Goal: Feedback & Contribution: Leave review/rating

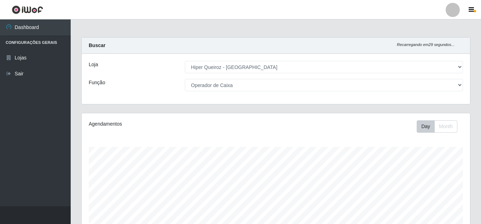
select select "513"
click at [234, 80] on div "Loja [Selecione...] Hiper Queiroz - Macau Função [Selecione...] Embalador Embal…" at bounding box center [276, 79] width 388 height 50
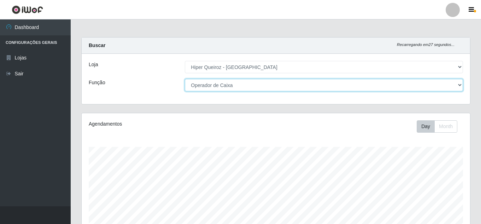
click at [235, 86] on select "[Selecione...] Embalador Embalador + Embalador ++ Operador de Caixa Operador de…" at bounding box center [324, 85] width 278 height 12
select select "1"
click at [185, 79] on select "[Selecione...] Embalador Embalador + Embalador ++ Operador de Caixa Operador de…" at bounding box center [324, 85] width 278 height 12
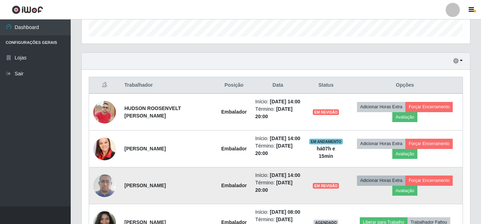
scroll to position [212, 0]
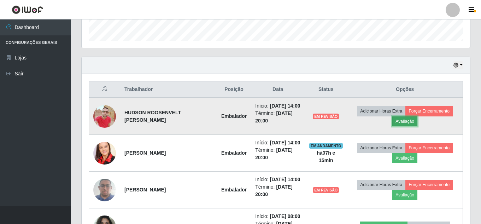
click at [406, 126] on button "Avaliação" at bounding box center [404, 121] width 25 height 10
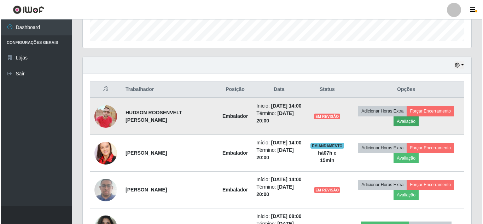
scroll to position [147, 385]
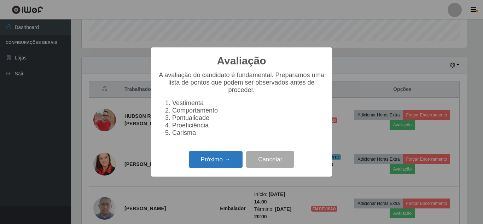
click at [206, 165] on button "Próximo →" at bounding box center [216, 159] width 54 height 17
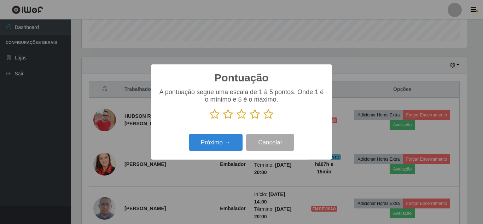
click at [257, 112] on icon at bounding box center [255, 114] width 10 height 11
click at [250, 119] on input "radio" at bounding box center [250, 119] width 0 height 0
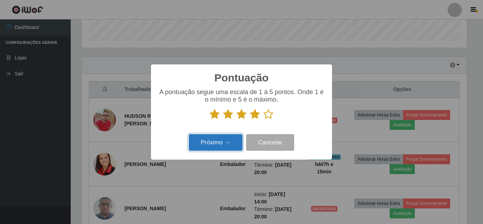
click at [212, 143] on button "Próximo →" at bounding box center [216, 142] width 54 height 17
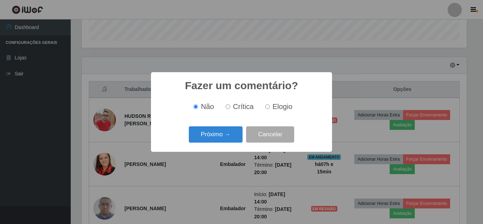
click at [270, 107] on label "Elogio" at bounding box center [277, 106] width 30 height 8
click at [270, 107] on input "Elogio" at bounding box center [267, 106] width 5 height 5
radio input "true"
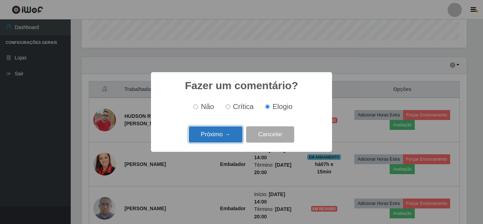
click at [199, 134] on button "Próximo →" at bounding box center [216, 134] width 54 height 17
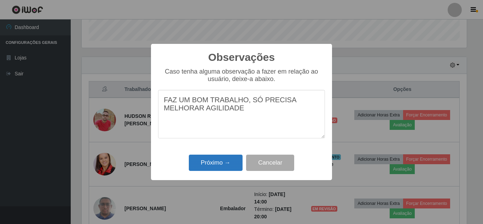
type textarea "FAZ UM BOM TRABALHO, SÓ PRECISA MELHORAR AGILIDADE"
click at [226, 165] on button "Próximo →" at bounding box center [216, 162] width 54 height 17
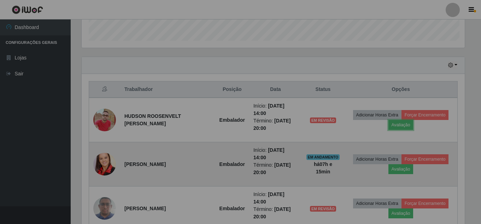
scroll to position [147, 388]
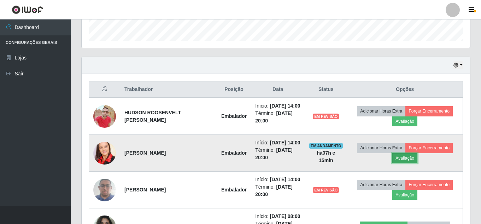
click at [414, 163] on button "Avaliação" at bounding box center [404, 158] width 25 height 10
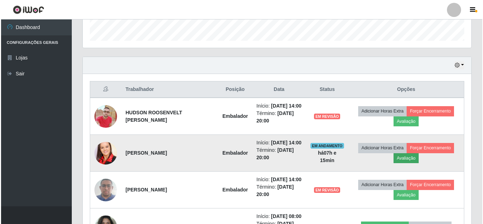
scroll to position [147, 385]
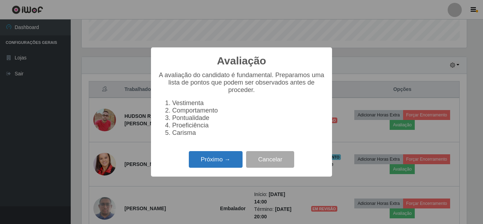
click at [216, 162] on button "Próximo →" at bounding box center [216, 159] width 54 height 17
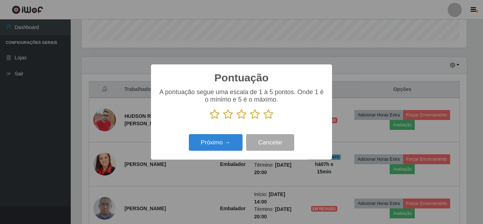
click at [257, 116] on icon at bounding box center [255, 114] width 10 height 11
click at [250, 119] on input "radio" at bounding box center [250, 119] width 0 height 0
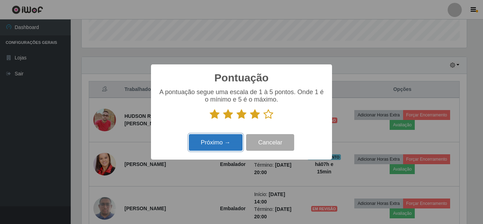
click at [222, 143] on button "Próximo →" at bounding box center [216, 142] width 54 height 17
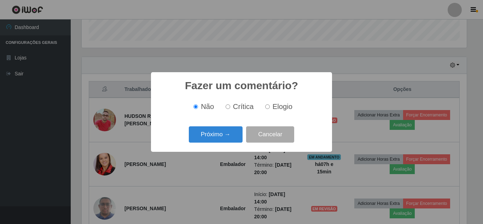
click at [269, 105] on label "Elogio" at bounding box center [277, 106] width 30 height 8
click at [269, 105] on input "Elogio" at bounding box center [267, 106] width 5 height 5
radio input "true"
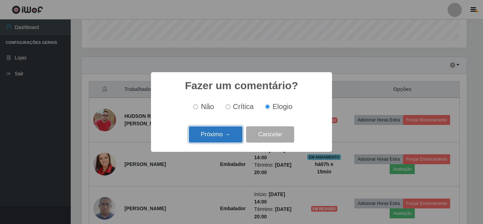
click at [218, 130] on button "Próximo →" at bounding box center [216, 134] width 54 height 17
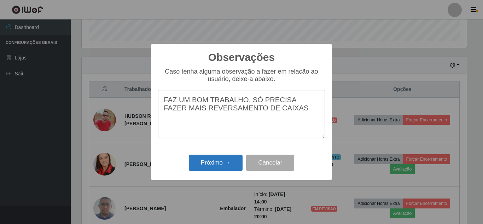
type textarea "FAZ UM BOM TRABALHO, SÓ PRECISA FAZER MAIS REVERSAMENTO DE CAIXAS"
click at [224, 159] on button "Próximo →" at bounding box center [216, 162] width 54 height 17
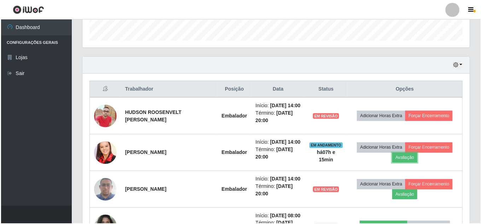
scroll to position [147, 388]
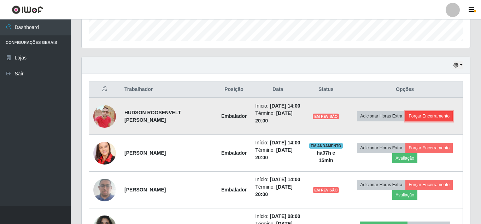
click at [432, 121] on button "Forçar Encerramento" at bounding box center [428, 116] width 47 height 10
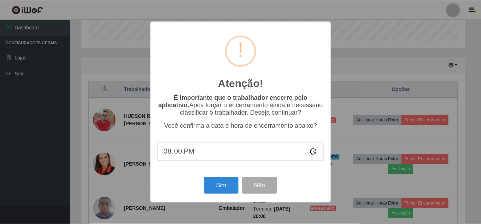
scroll to position [147, 385]
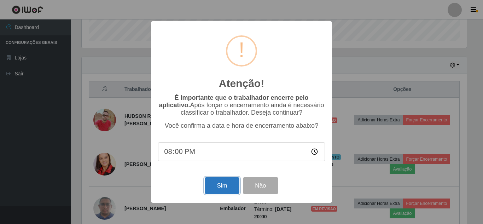
click at [214, 187] on button "Sim" at bounding box center [222, 185] width 34 height 17
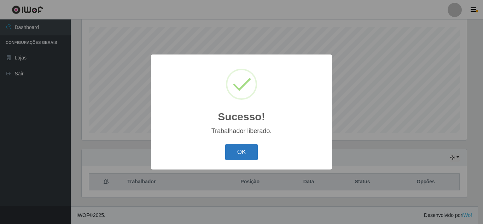
click at [230, 155] on button "OK" at bounding box center [241, 152] width 33 height 17
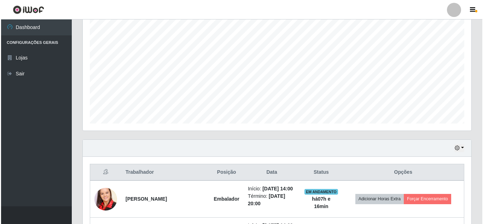
scroll to position [261, 0]
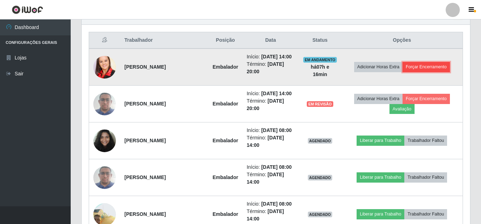
click at [436, 72] on button "Forçar Encerramento" at bounding box center [426, 67] width 47 height 10
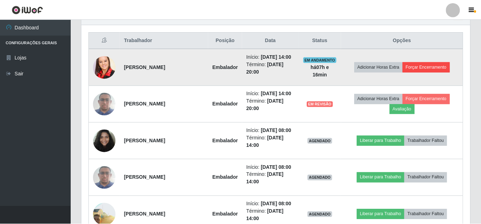
scroll to position [147, 385]
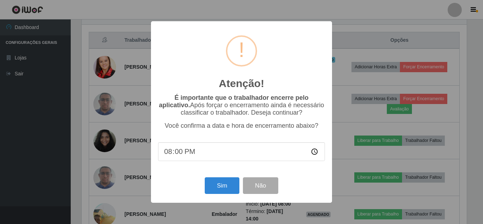
click at [203, 184] on div "Sim Não" at bounding box center [241, 185] width 167 height 20
click at [217, 186] on button "Sim" at bounding box center [222, 185] width 34 height 17
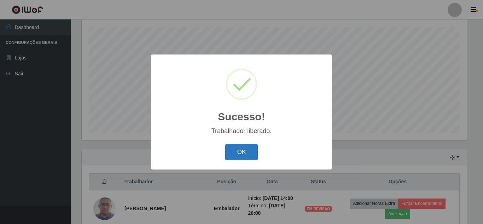
drag, startPoint x: 241, startPoint y: 158, endPoint x: 244, endPoint y: 153, distance: 5.5
click at [244, 154] on button "OK" at bounding box center [241, 152] width 33 height 17
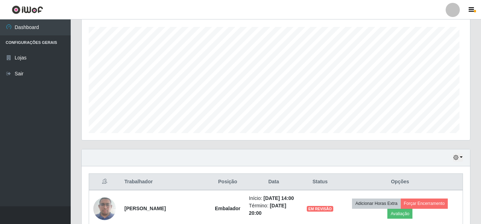
scroll to position [0, 0]
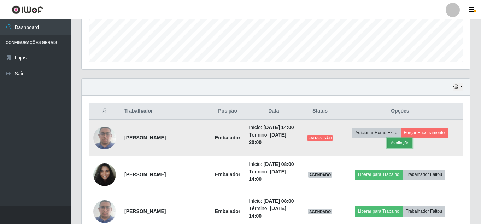
click at [399, 143] on button "Avaliação" at bounding box center [399, 143] width 25 height 10
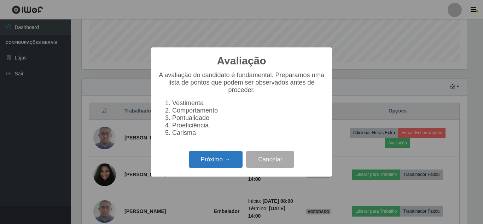
click at [211, 163] on button "Próximo →" at bounding box center [216, 159] width 54 height 17
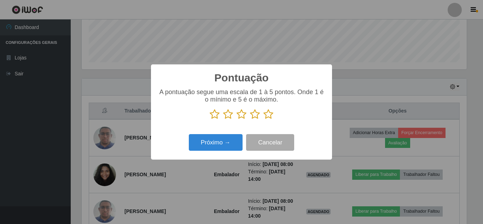
click at [242, 116] on icon at bounding box center [241, 114] width 10 height 11
click at [236, 119] on input "radio" at bounding box center [236, 119] width 0 height 0
click at [211, 139] on button "Próximo →" at bounding box center [216, 142] width 54 height 17
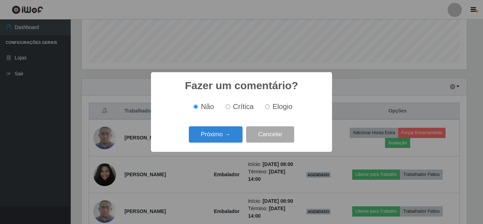
click at [265, 107] on input "Elogio" at bounding box center [267, 106] width 5 height 5
radio input "true"
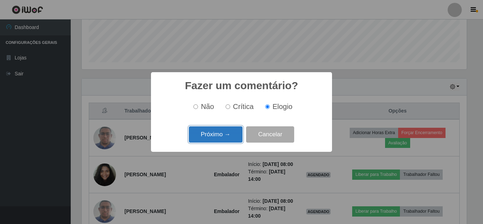
click at [211, 136] on button "Próximo →" at bounding box center [216, 134] width 54 height 17
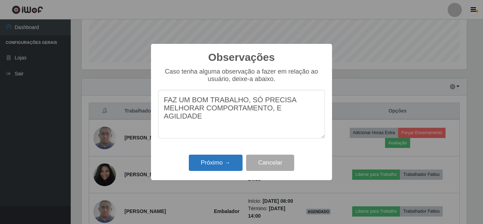
type textarea "FAZ UM BOM TRABALHO, SÓ PRECISA MELHORAR COMPORTAMENTO, E AGILIDADE"
click at [230, 161] on button "Próximo →" at bounding box center [216, 162] width 54 height 17
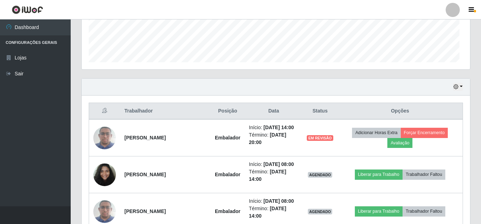
scroll to position [147, 388]
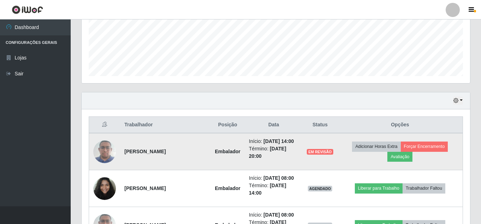
click at [354, 161] on td "Adicionar Horas Extra Forçar Encerramento Avaliação" at bounding box center [400, 151] width 125 height 37
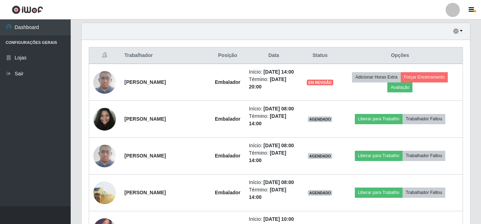
scroll to position [247, 0]
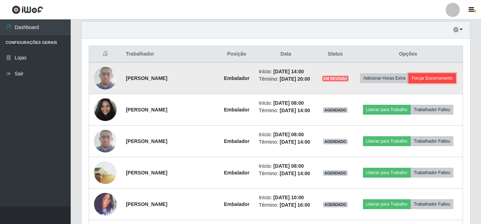
click at [430, 76] on button "Forçar Encerramento" at bounding box center [432, 78] width 47 height 10
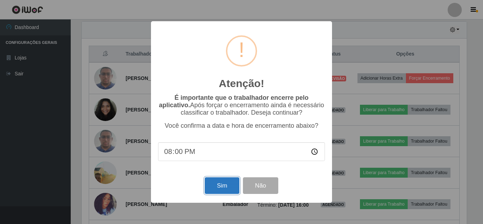
click at [225, 182] on button "Sim" at bounding box center [222, 185] width 34 height 17
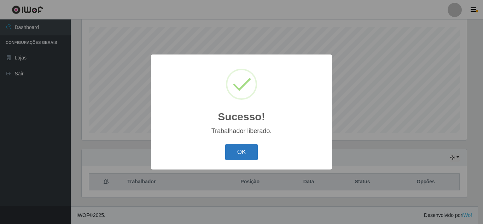
click at [247, 148] on button "OK" at bounding box center [241, 152] width 33 height 17
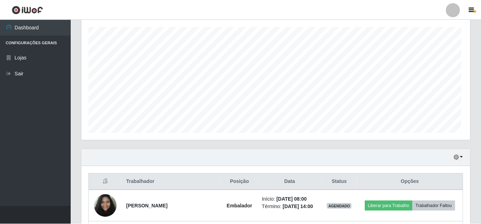
scroll to position [147, 388]
